Goal: Complete application form: Complete application form

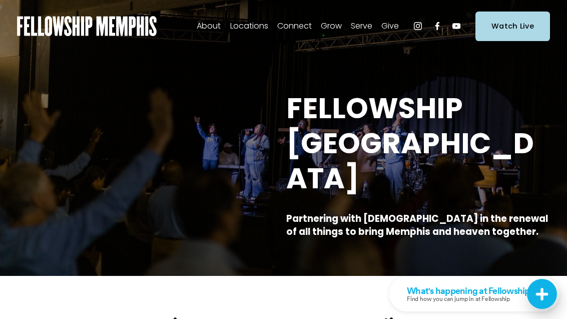
click at [0, 0] on span "New to Fellowship" at bounding box center [0, 0] width 0 height 0
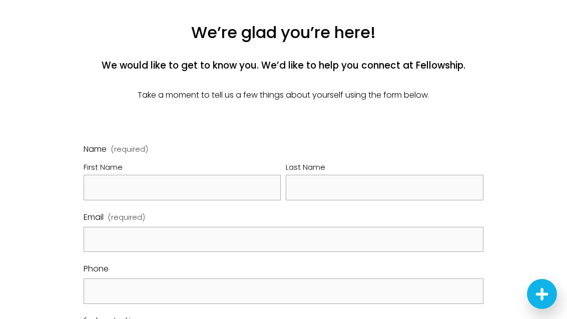
scroll to position [280, 0]
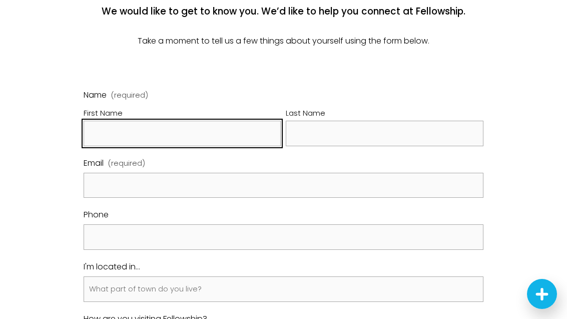
click at [225, 146] on input "First Name" at bounding box center [182, 134] width 197 height 26
type input "Louie and Liz"
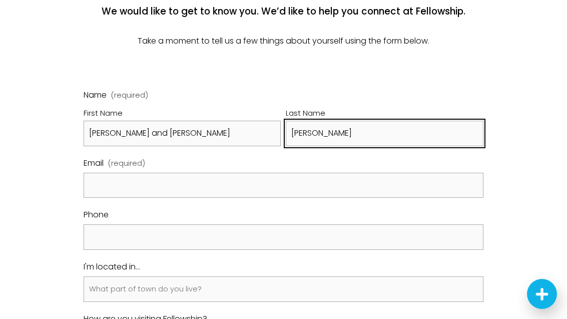
type input "Johnson"
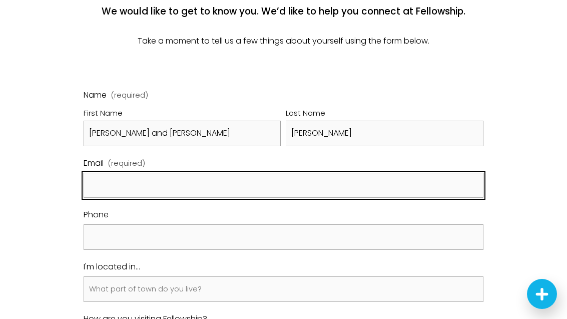
click at [254, 198] on input "Email (required)" at bounding box center [284, 186] width 400 height 26
type input "eswjohn@bellsouth.net"
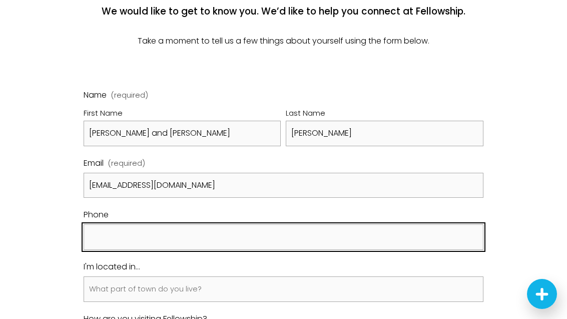
click at [258, 248] on input "text" at bounding box center [284, 237] width 400 height 26
type input "(901) 859-9436"
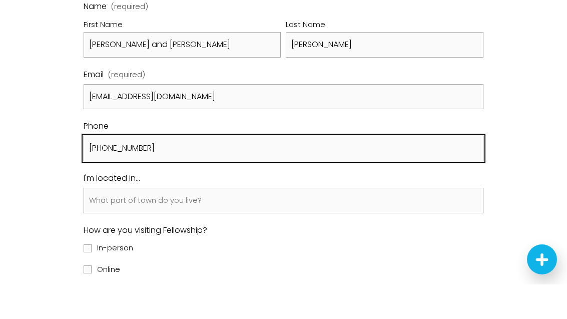
scroll to position [340, 0]
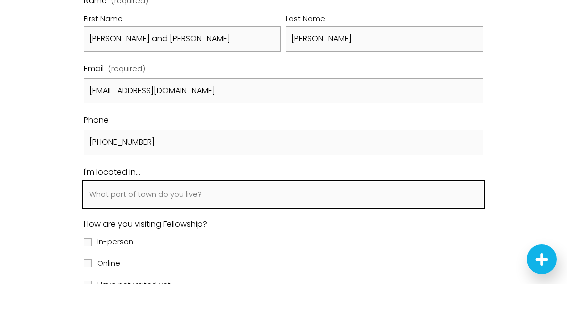
click at [240, 216] on input "I'm located in..." at bounding box center [284, 229] width 400 height 26
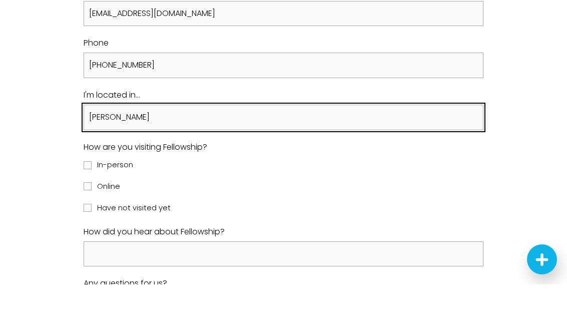
scroll to position [440, 0]
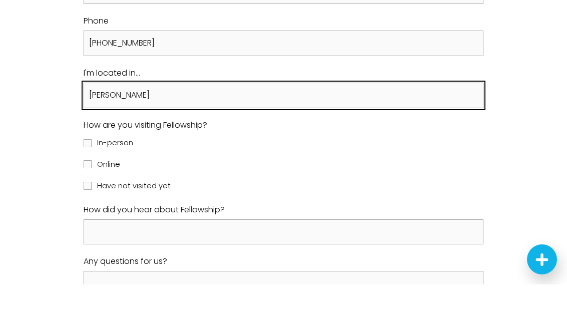
type input "cordova"
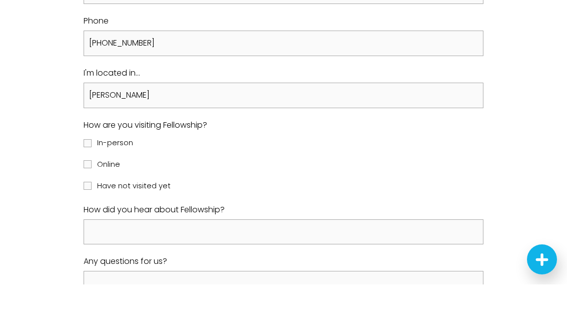
click at [99, 171] on span "In-person" at bounding box center [115, 177] width 36 height 13
click at [92, 174] on input "In-person" at bounding box center [88, 178] width 8 height 8
checkbox input "true"
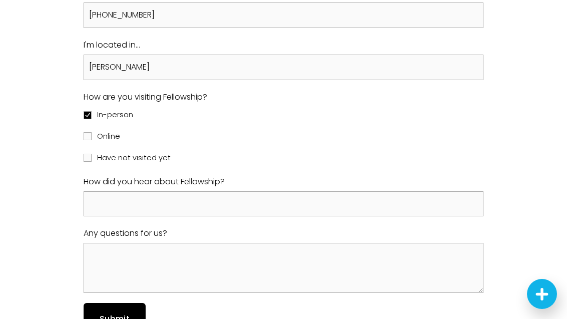
scroll to position [508, 0]
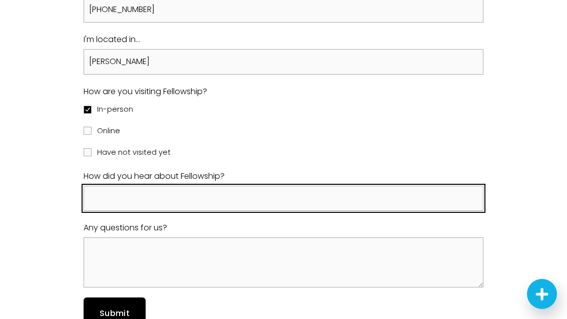
click at [242, 211] on input "How did you hear about Fellowship?" at bounding box center [284, 199] width 400 height 26
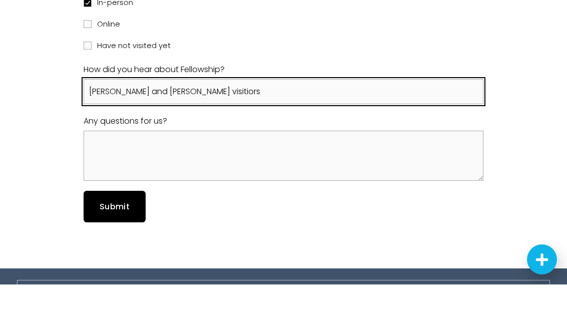
scroll to position [580, 0]
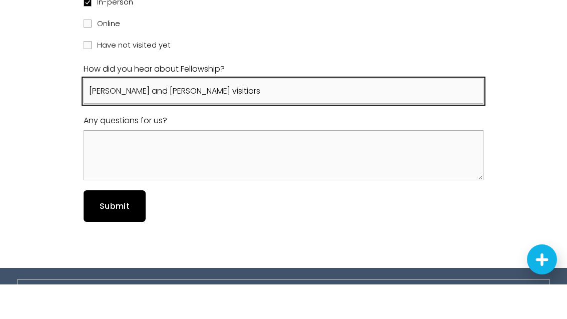
type input "David and Sharon Johnson visitiors"
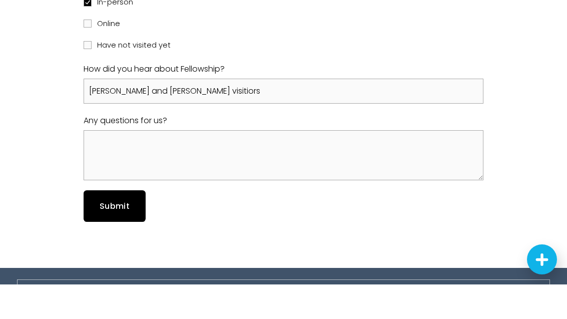
click at [113, 225] on button "Submit Submit" at bounding box center [115, 241] width 62 height 32
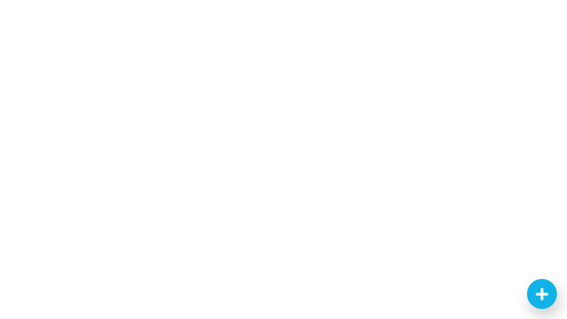
scroll to position [234, 0]
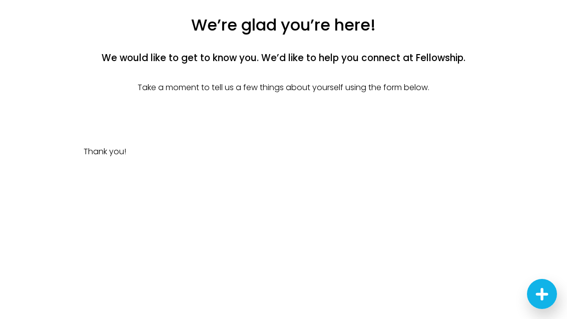
click at [543, 298] on icon "Next Steps Launcher" at bounding box center [542, 294] width 10 height 10
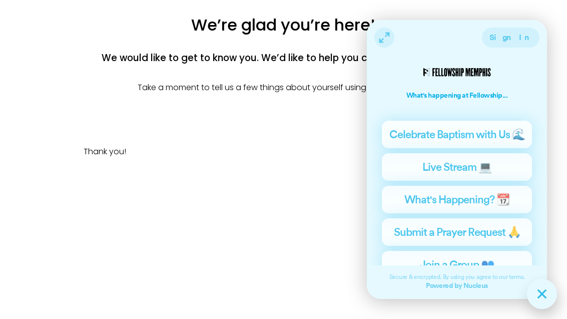
click at [530, 260] on button "Join a Group 👥" at bounding box center [457, 265] width 150 height 28
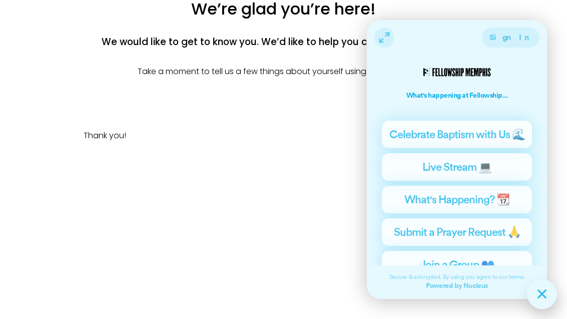
click at [503, 231] on span "Submit a Prayer Request 🙏" at bounding box center [457, 232] width 127 height 13
click at [542, 293] on icon "Next Steps Launcher" at bounding box center [543, 294] width 8 height 8
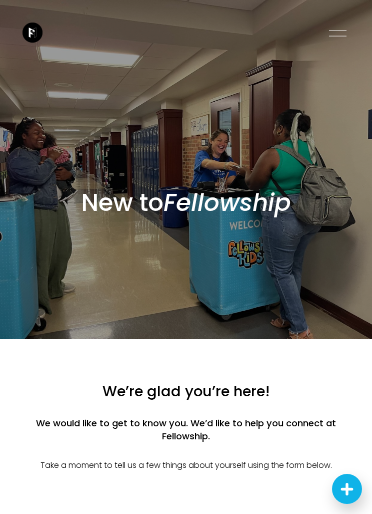
click at [346, 40] on div at bounding box center [338, 34] width 18 height 18
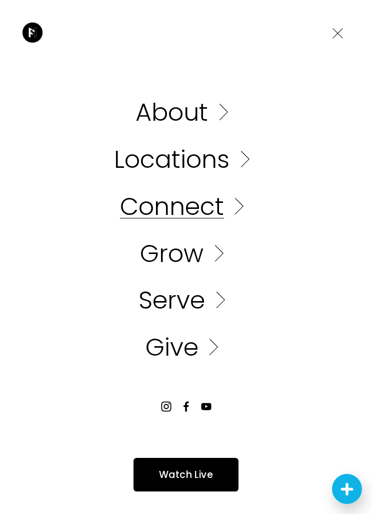
click at [189, 203] on link "Folder: Connect" at bounding box center [186, 206] width 132 height 25
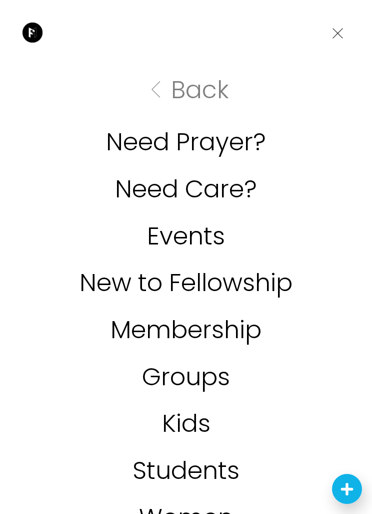
click at [197, 280] on link "New to Fellowship" at bounding box center [186, 282] width 213 height 25
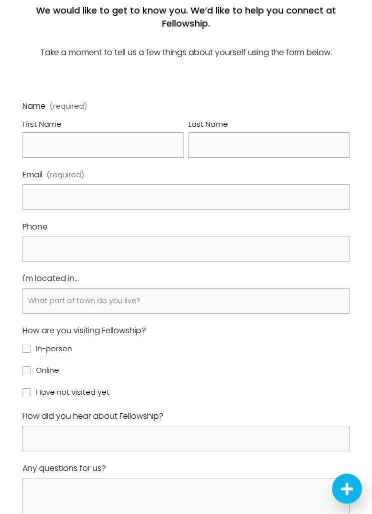
scroll to position [406, 0]
